Goal: Task Accomplishment & Management: Manage account settings

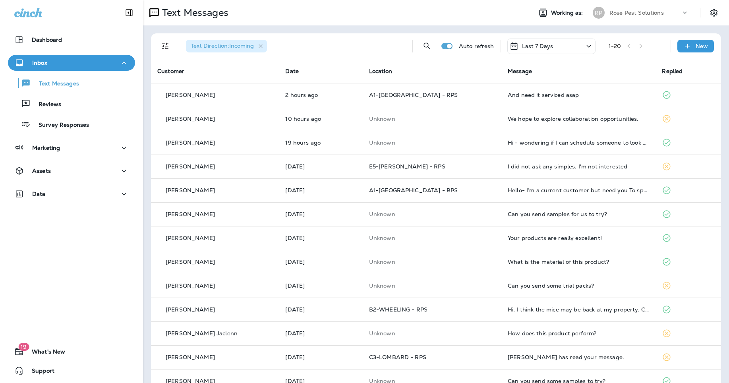
click at [614, 10] on p "Rose Pest Solutions" at bounding box center [637, 13] width 54 height 6
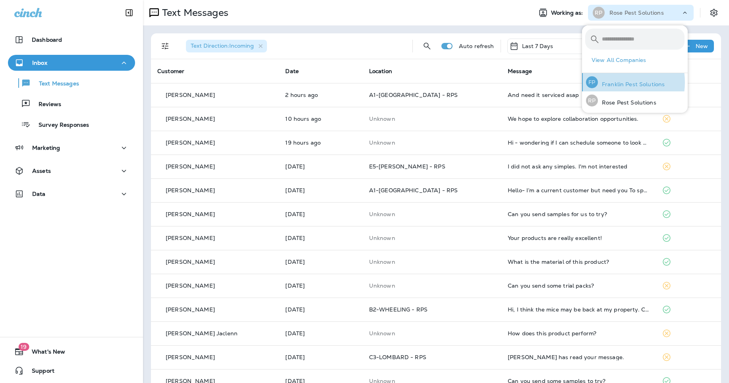
click at [615, 82] on p "Franklin Pest Solutions" at bounding box center [631, 84] width 67 height 6
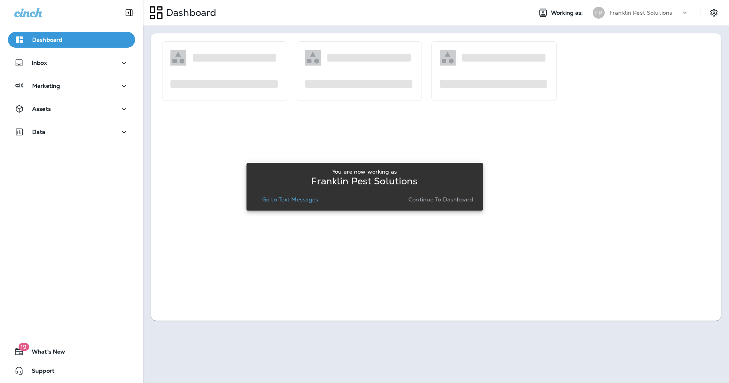
click at [308, 202] on p "Go to Text Messages" at bounding box center [290, 199] width 56 height 6
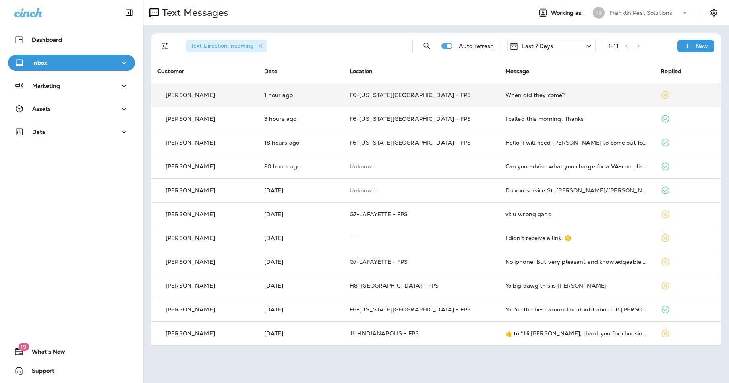
click at [473, 94] on p "F6-MICHIGAN CITY - FPS" at bounding box center [421, 95] width 143 height 6
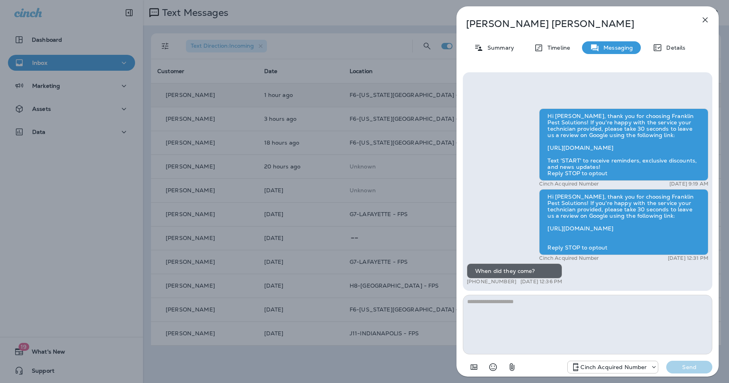
click at [713, 19] on div "Stacey Morton Summary Timeline Messaging Details Hi Stacey, thank you for choos…" at bounding box center [588, 193] width 262 height 375
click at [711, 19] on button "button" at bounding box center [705, 20] width 16 height 16
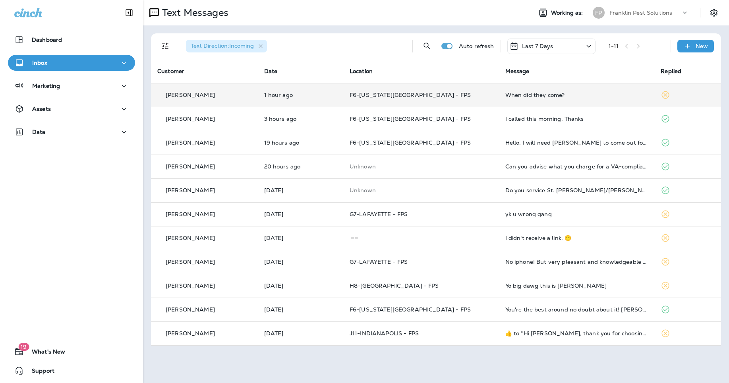
click at [642, 14] on p "Franklin Pest Solutions" at bounding box center [641, 13] width 63 height 6
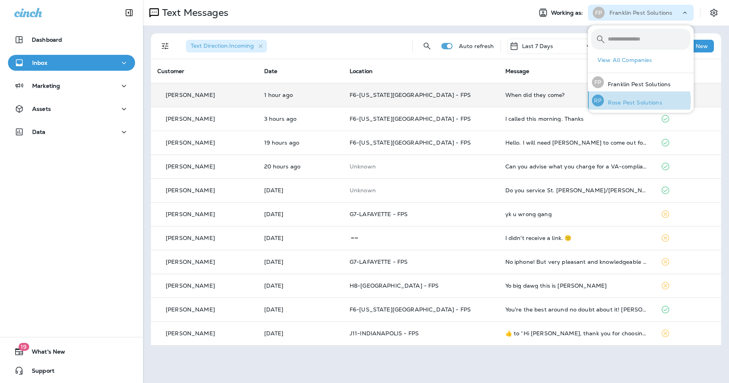
click at [637, 101] on p "Rose Pest Solutions" at bounding box center [633, 102] width 58 height 6
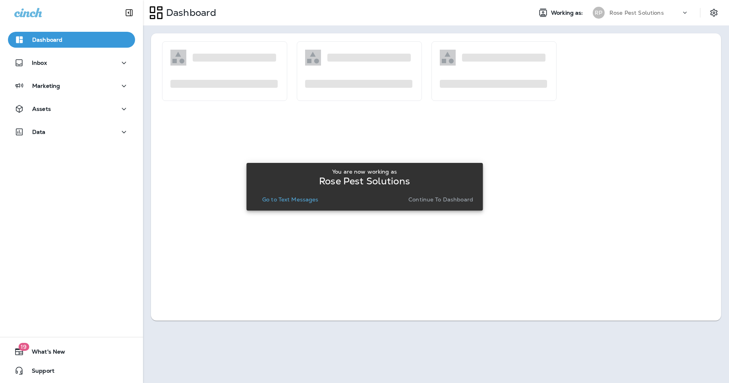
click at [289, 200] on p "Go to Text Messages" at bounding box center [290, 199] width 56 height 6
